Goal: Task Accomplishment & Management: Manage account settings

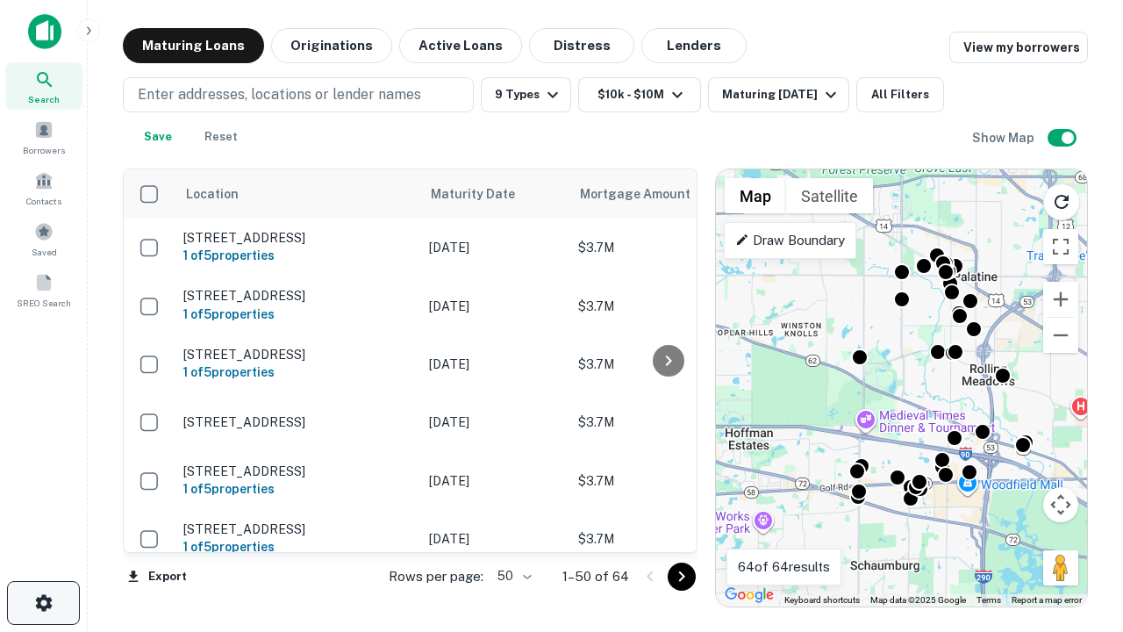
click at [43, 603] on icon "button" at bounding box center [43, 602] width 21 height 21
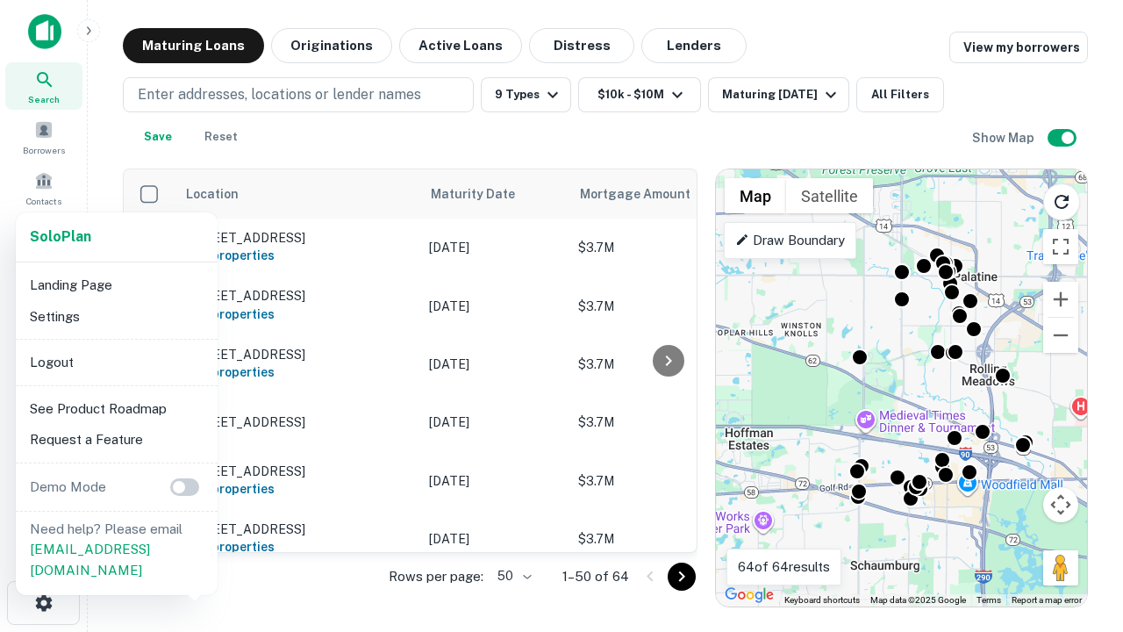
click at [116, 361] on li "Logout" at bounding box center [117, 363] width 188 height 32
